Goal: Check status

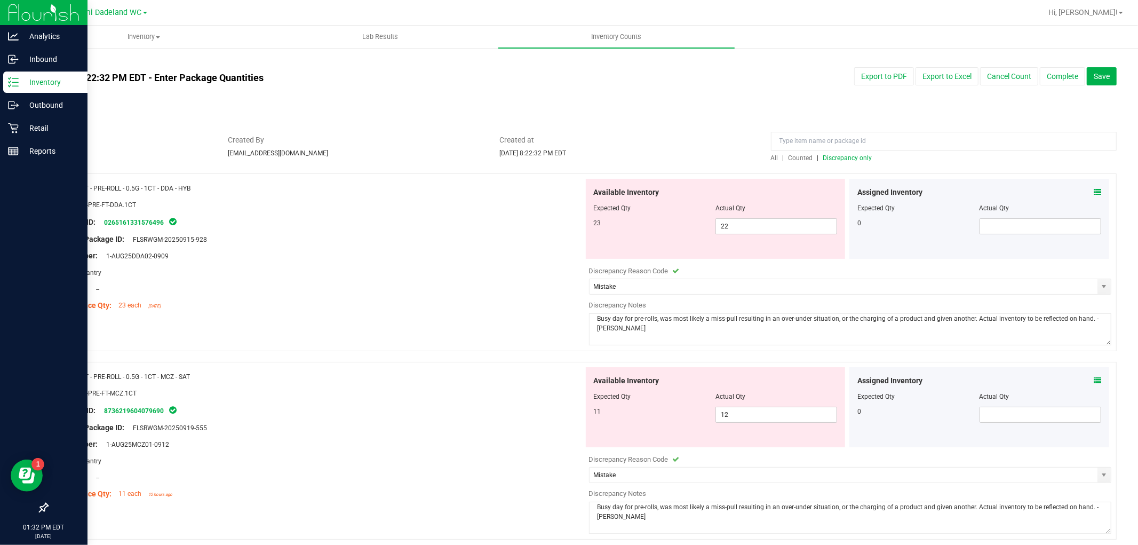
click at [46, 77] on p "Inventory" at bounding box center [51, 82] width 64 height 13
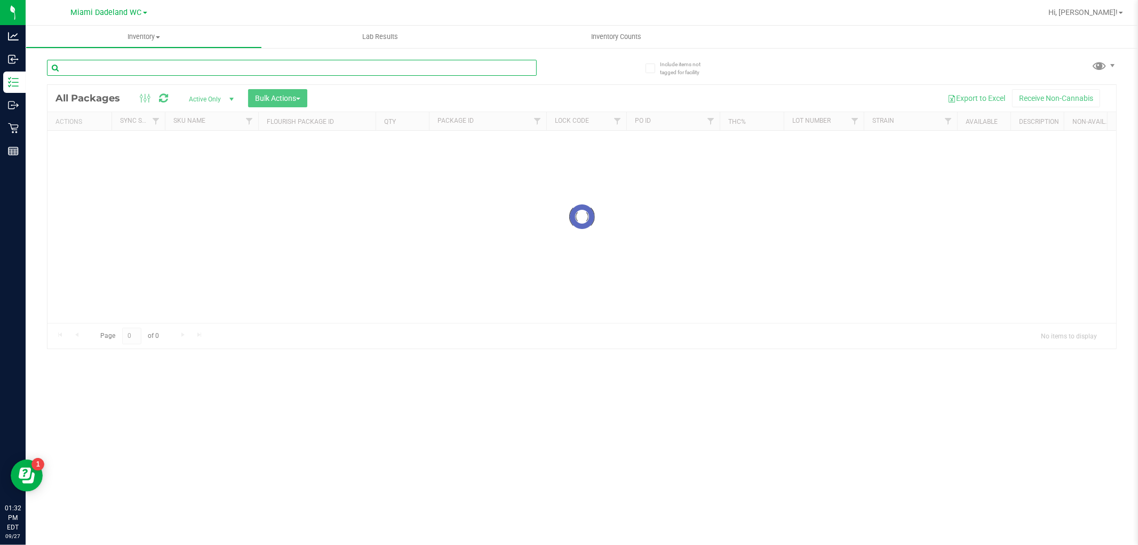
click at [180, 66] on input "text" at bounding box center [292, 68] width 490 height 16
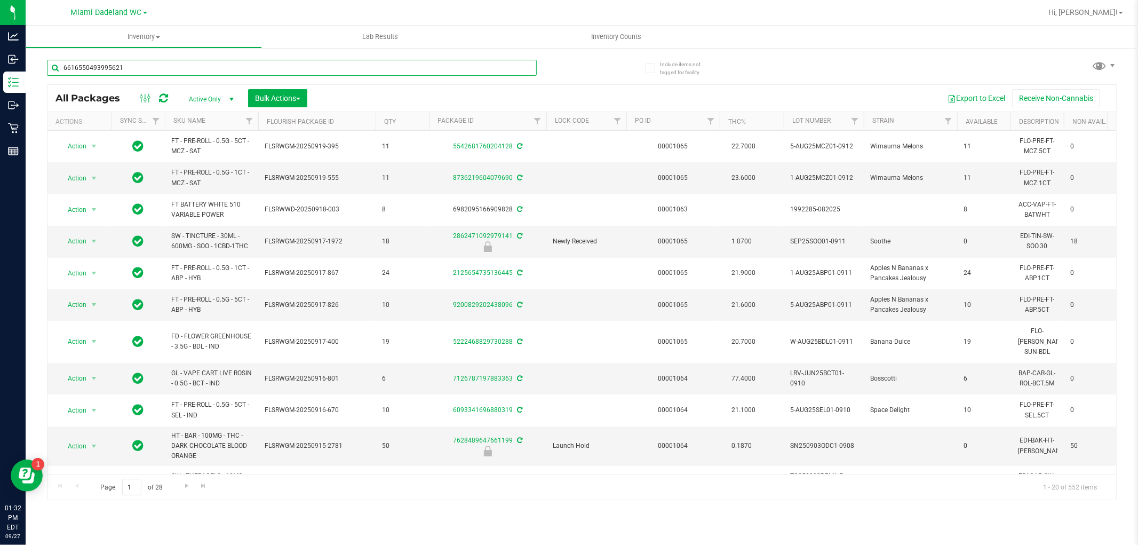
type input "6616550493995621"
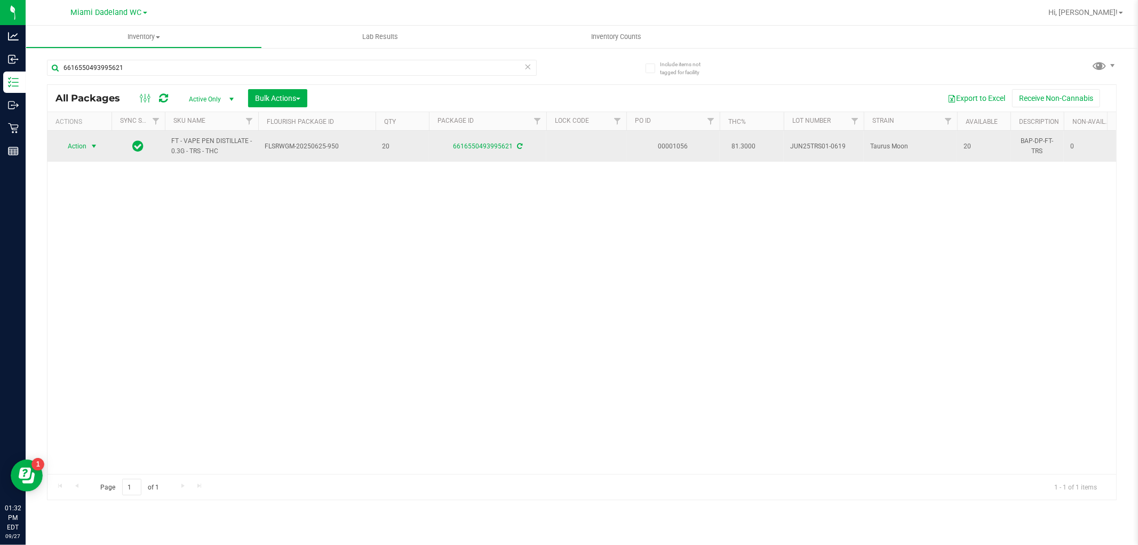
click at [70, 146] on span "Action" at bounding box center [72, 146] width 29 height 15
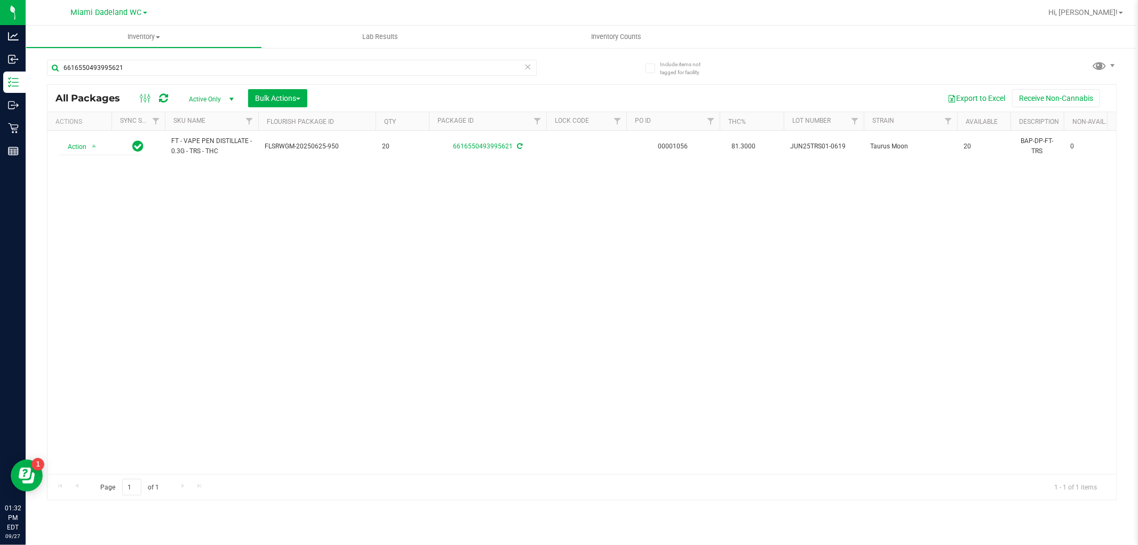
click at [173, 279] on div "Action Action Adjust qty Create package Edit attributes Global inventory Locate…" at bounding box center [581, 302] width 1069 height 343
